Goal: Navigation & Orientation: Find specific page/section

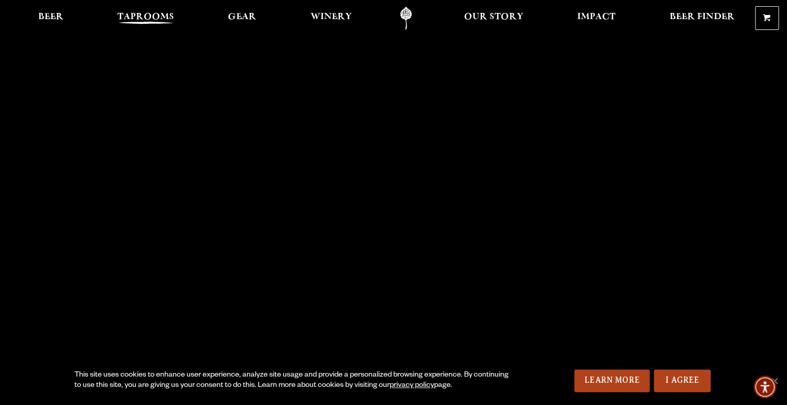
click at [146, 15] on span "Taprooms" at bounding box center [145, 17] width 57 height 8
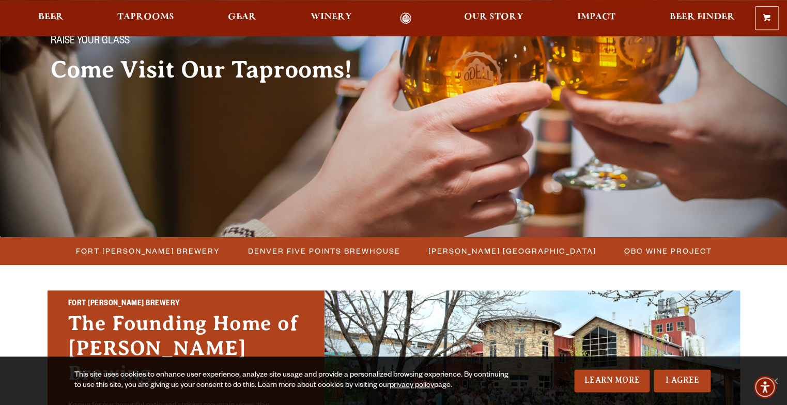
scroll to position [118, 0]
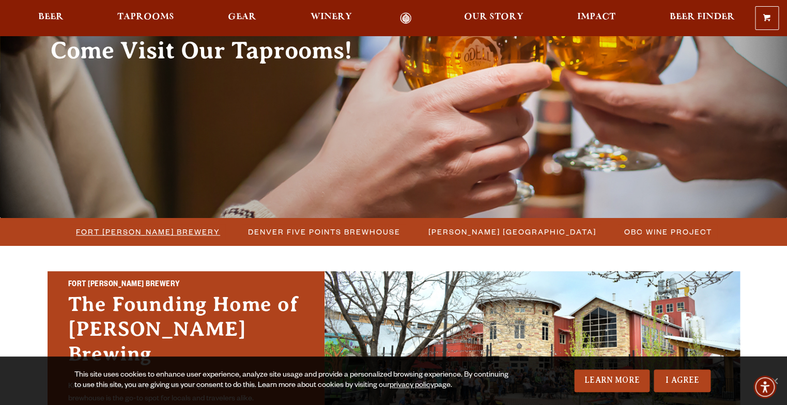
click at [117, 231] on span "Fort [PERSON_NAME] Brewery" at bounding box center [148, 231] width 144 height 15
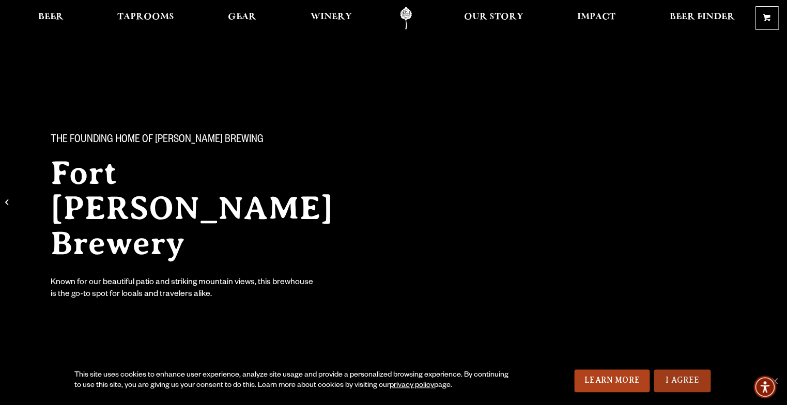
click at [664, 378] on link "I Agree" at bounding box center [682, 381] width 57 height 23
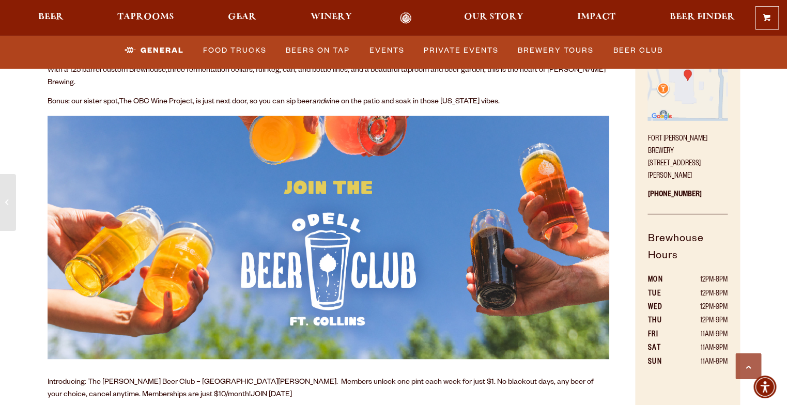
scroll to position [530, 0]
